Goal: Find specific page/section: Find specific page/section

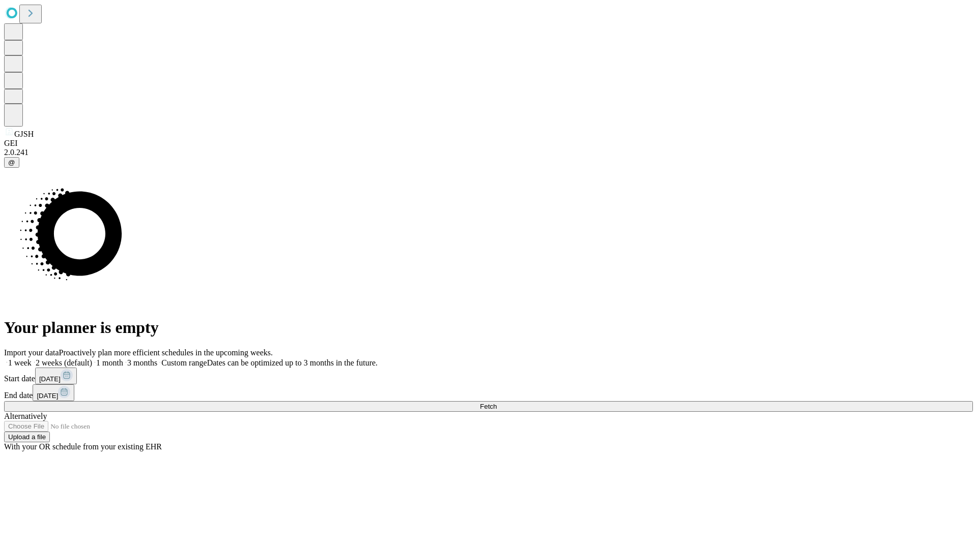
click at [496, 403] on span "Fetch" at bounding box center [488, 407] width 17 height 8
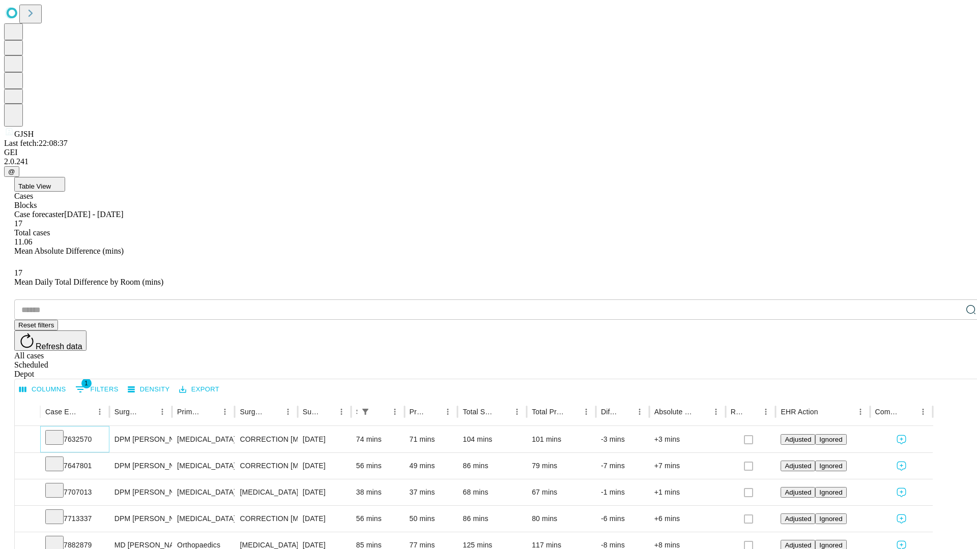
click at [60, 432] on icon at bounding box center [54, 437] width 10 height 10
